Goal: Find specific page/section: Locate a particular part of the current website

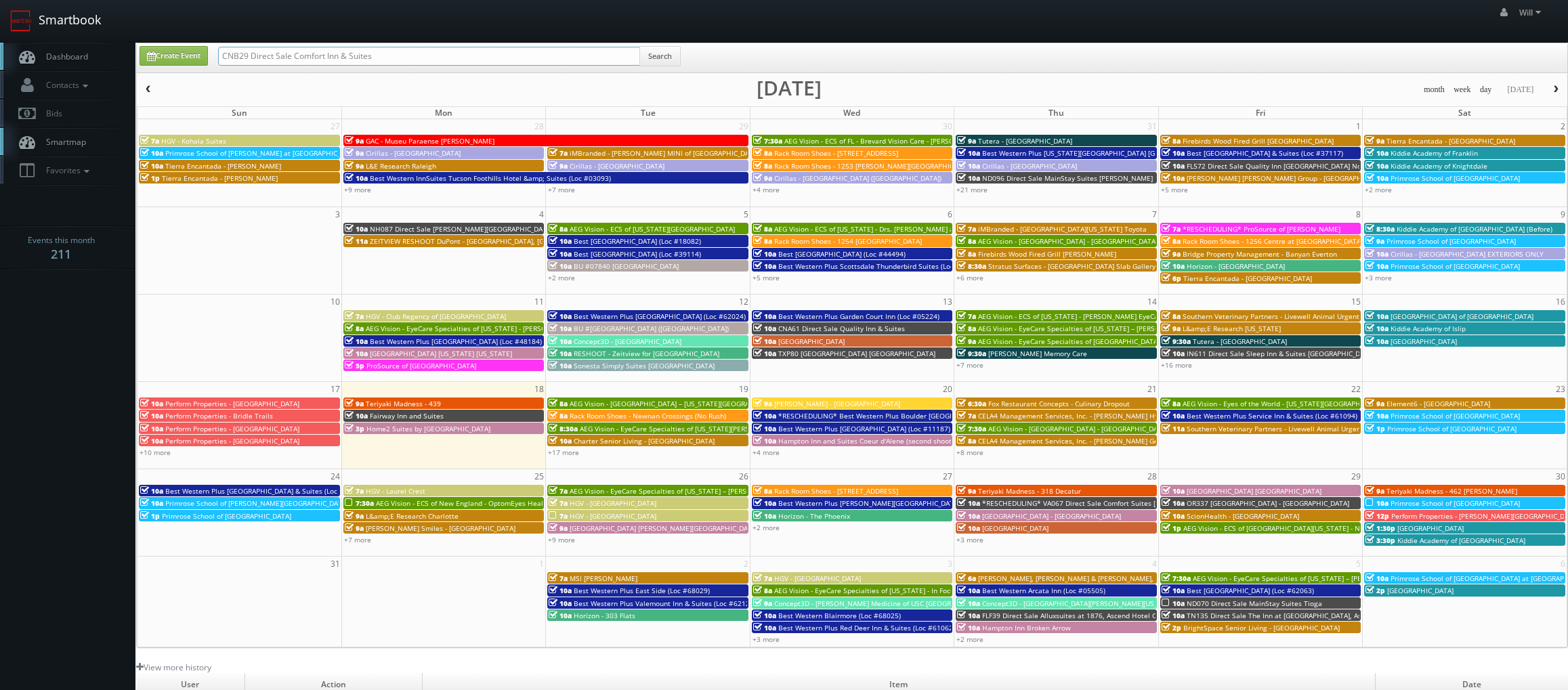
drag, startPoint x: 384, startPoint y: 58, endPoint x: 7, endPoint y: 26, distance: 378.4
click at [7, 26] on body "Smartbook Toggle Side Navigation Toggle Top Navigation Will Will Profile Logout…" at bounding box center [784, 463] width 1568 height 927
paste input "([DATE]) Best Western Plus [GEOGRAPHIC_DATA] (Loc #05385)"
drag, startPoint x: 263, startPoint y: 54, endPoint x: -204, endPoint y: -15, distance: 472.1
click at [0, 0] on html "Smartbook Toggle Side Navigation Toggle Top Navigation Will Will Profile Logout…" at bounding box center [784, 463] width 1568 height 927
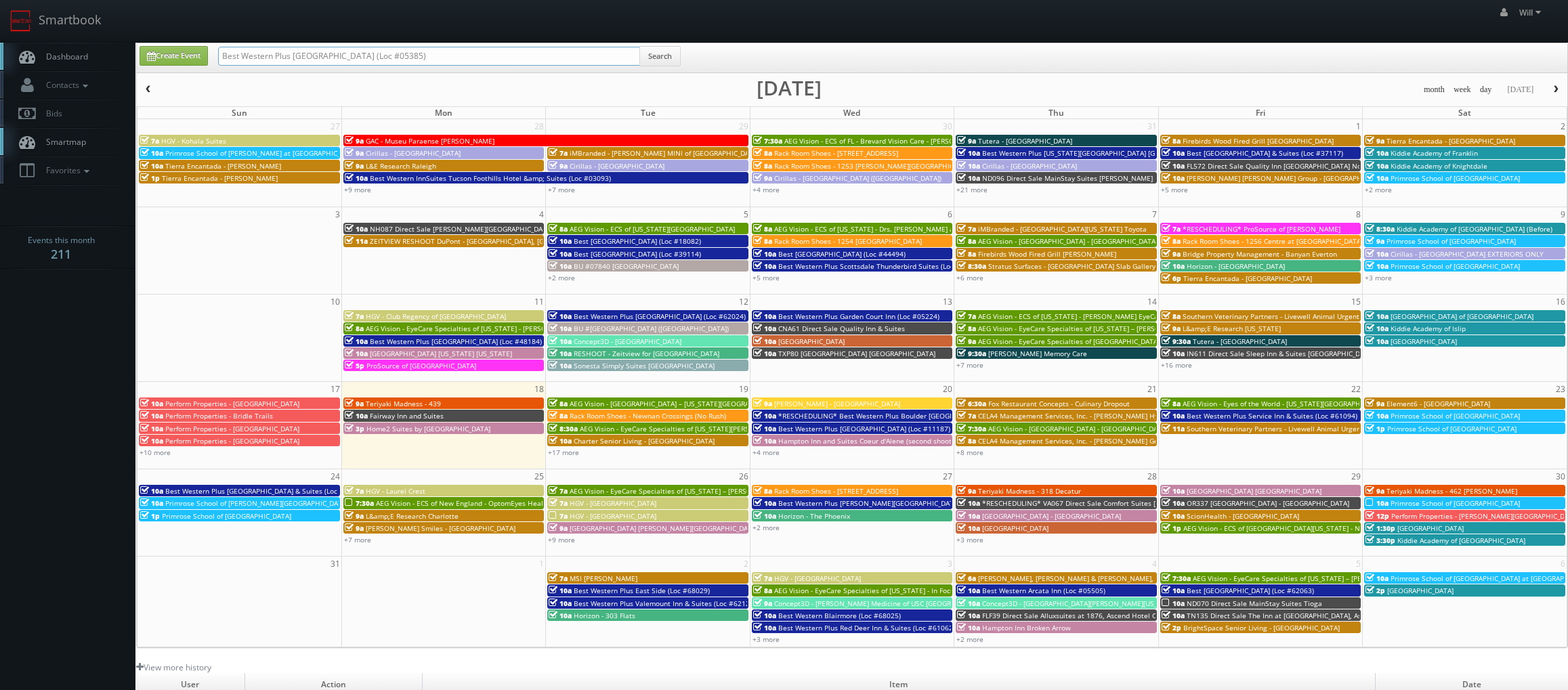
type input "Best Western Plus [GEOGRAPHIC_DATA] (Loc #05385)"
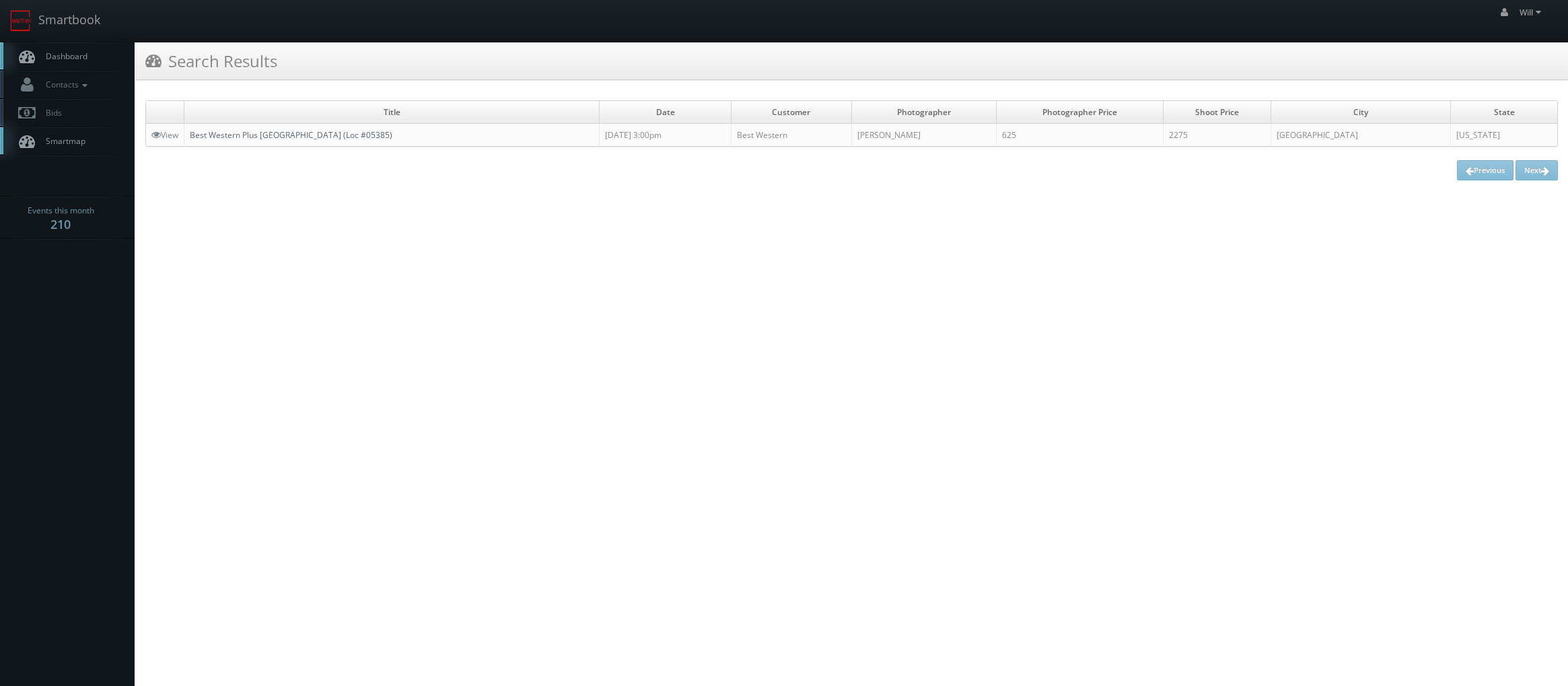
click at [248, 131] on link "Best Western Plus [GEOGRAPHIC_DATA] (Loc #05385)" at bounding box center [291, 135] width 202 height 12
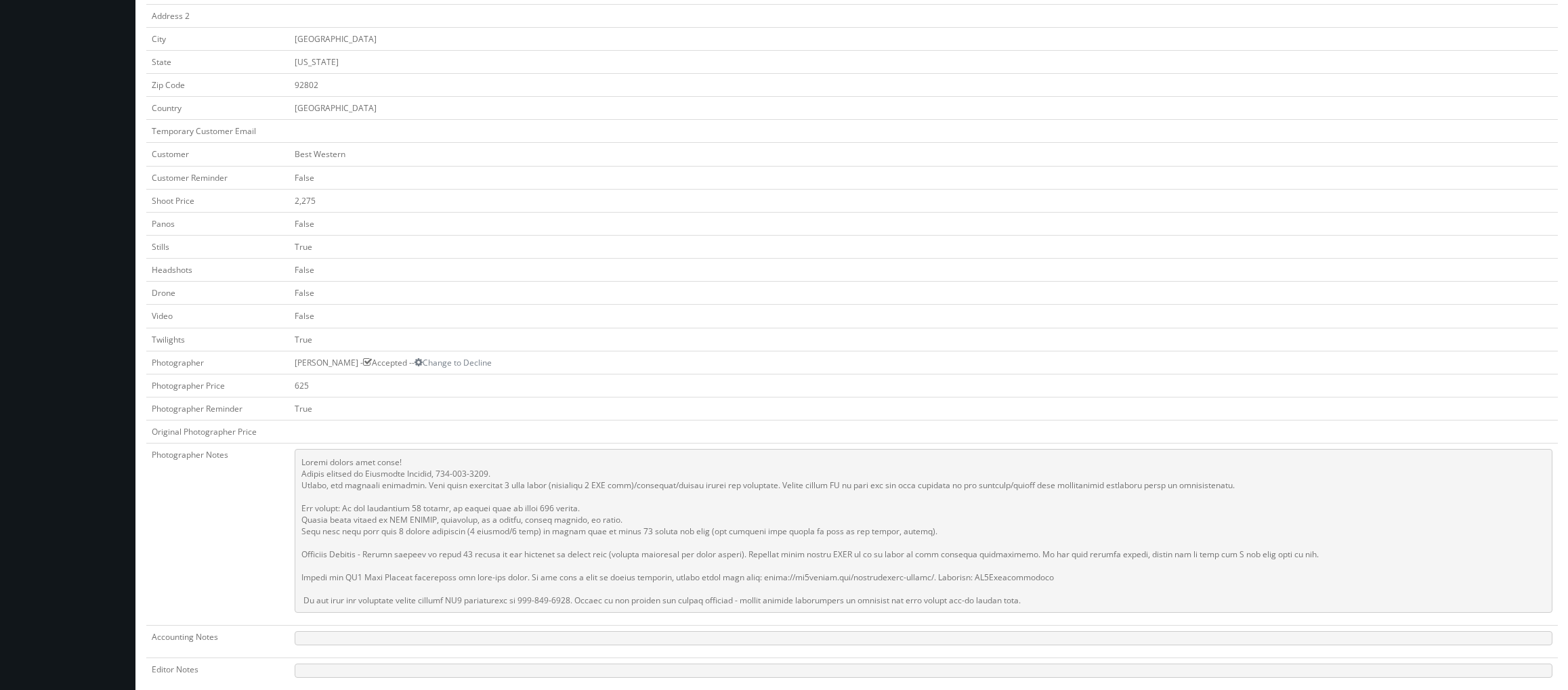
scroll to position [271, 0]
